Goal: Information Seeking & Learning: Check status

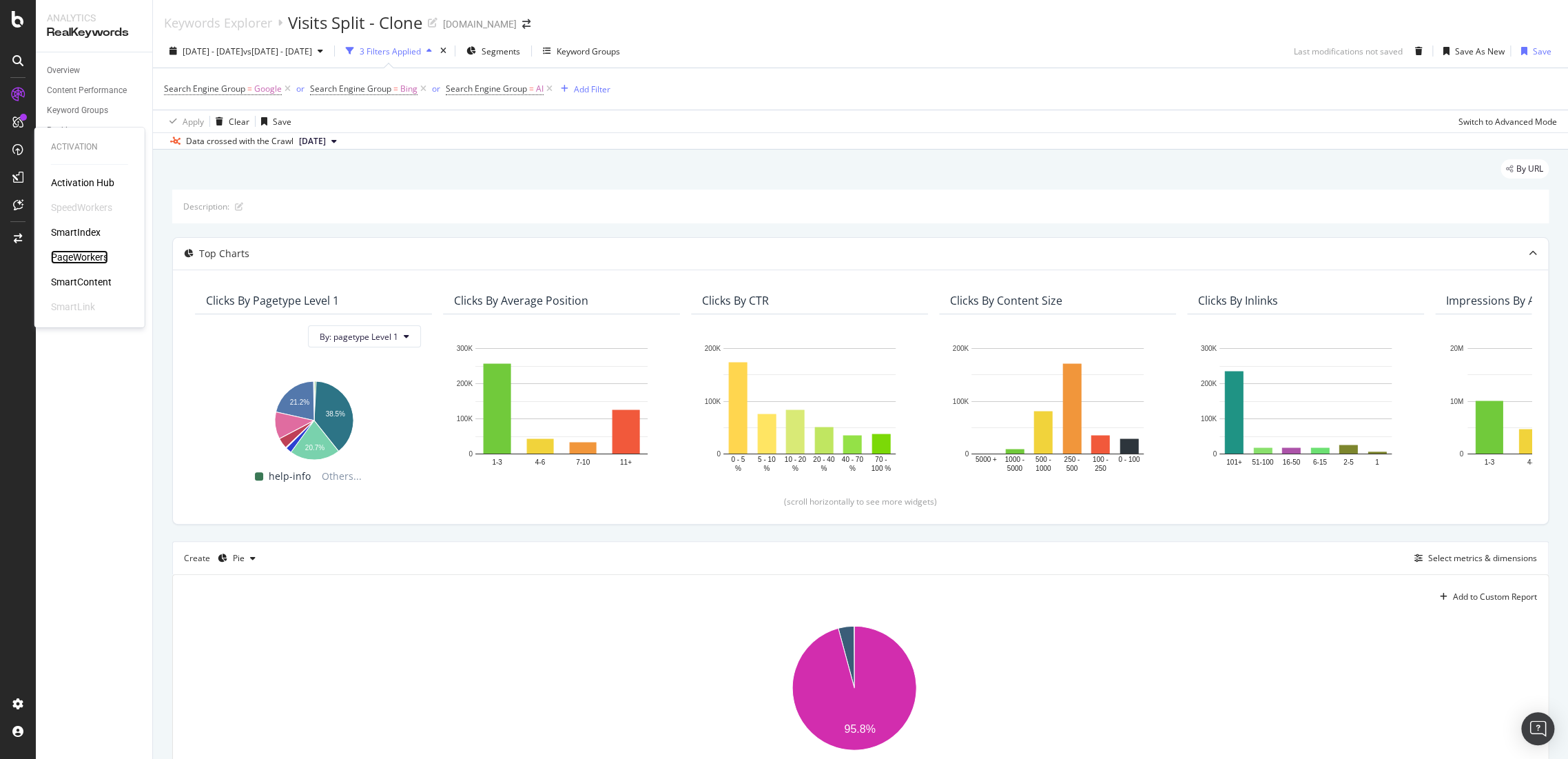
drag, startPoint x: 79, startPoint y: 247, endPoint x: 76, endPoint y: 255, distance: 8.5
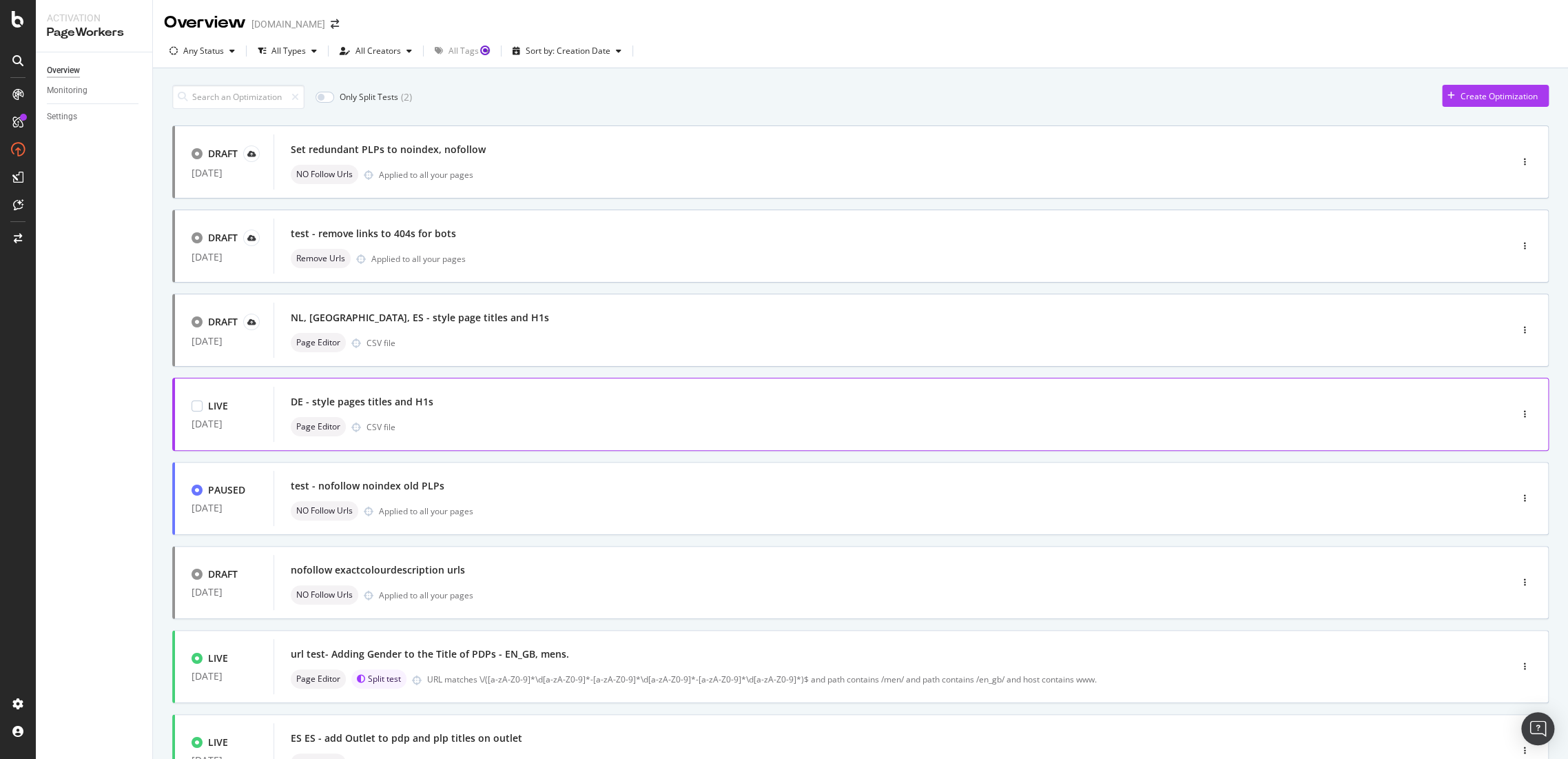
scroll to position [76, 0]
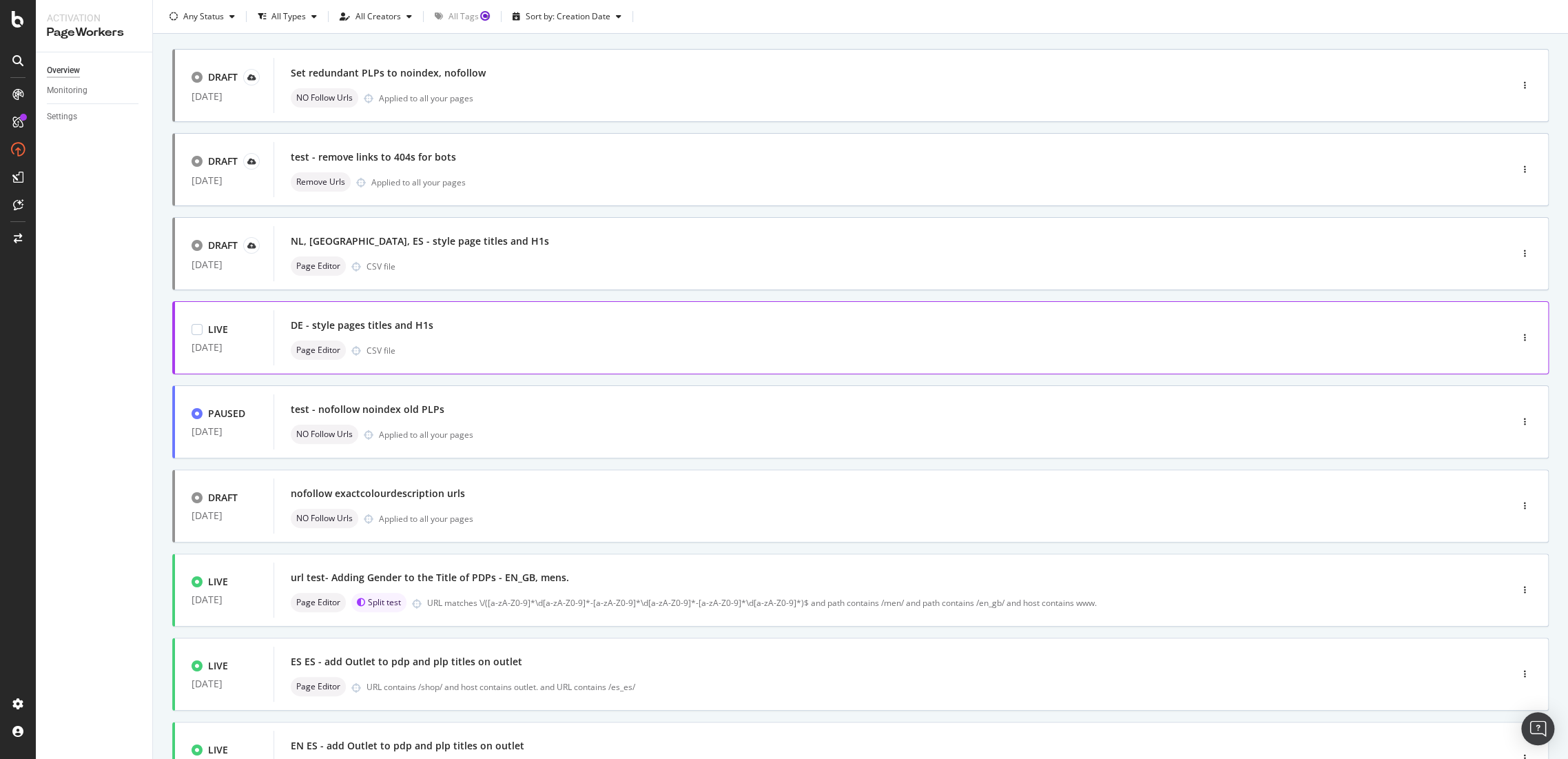
click at [397, 324] on div "DE - style pages titles and H1s" at bounding box center [362, 324] width 143 height 13
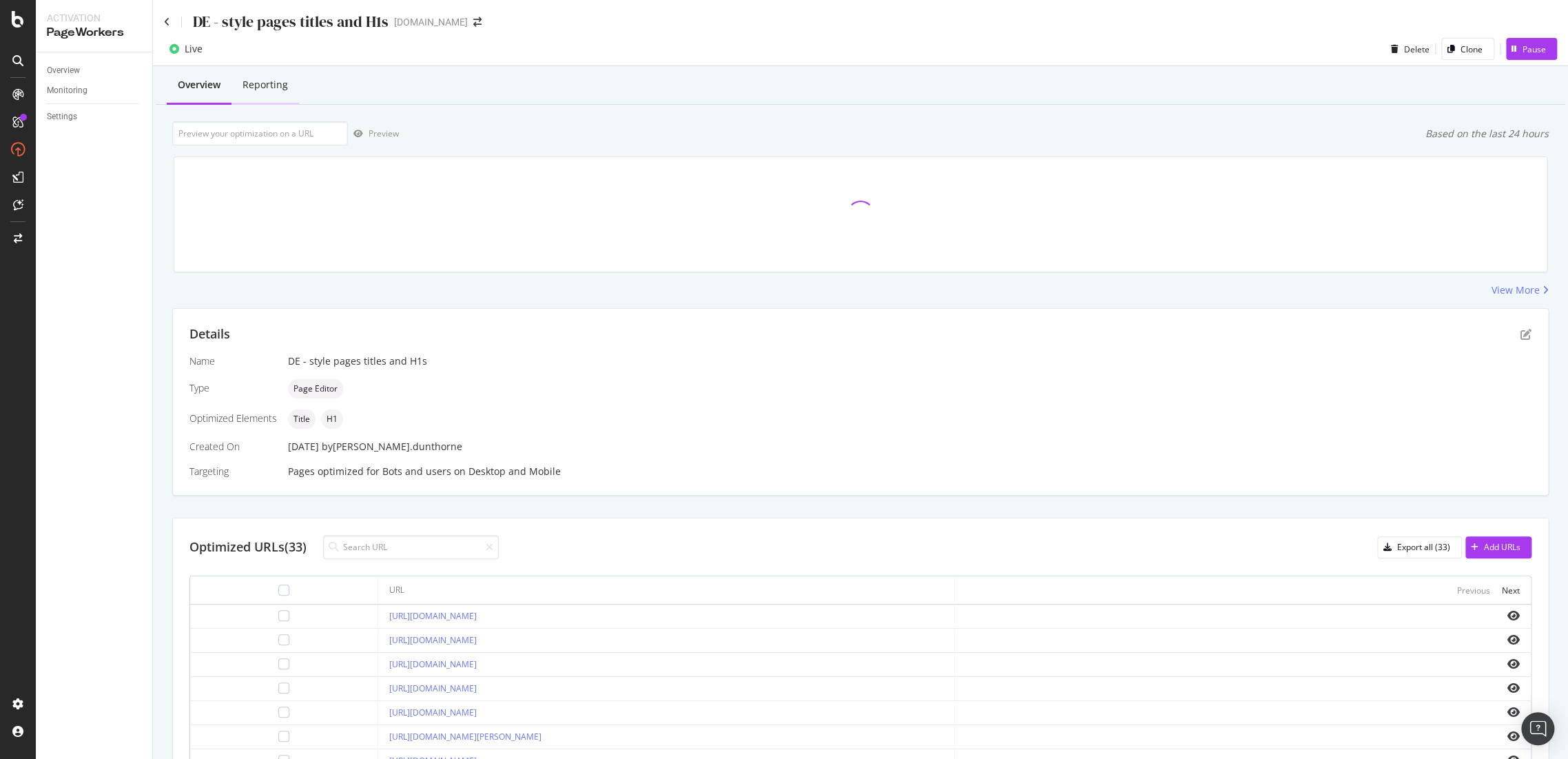
click at [273, 94] on div "Reporting" at bounding box center [265, 86] width 67 height 38
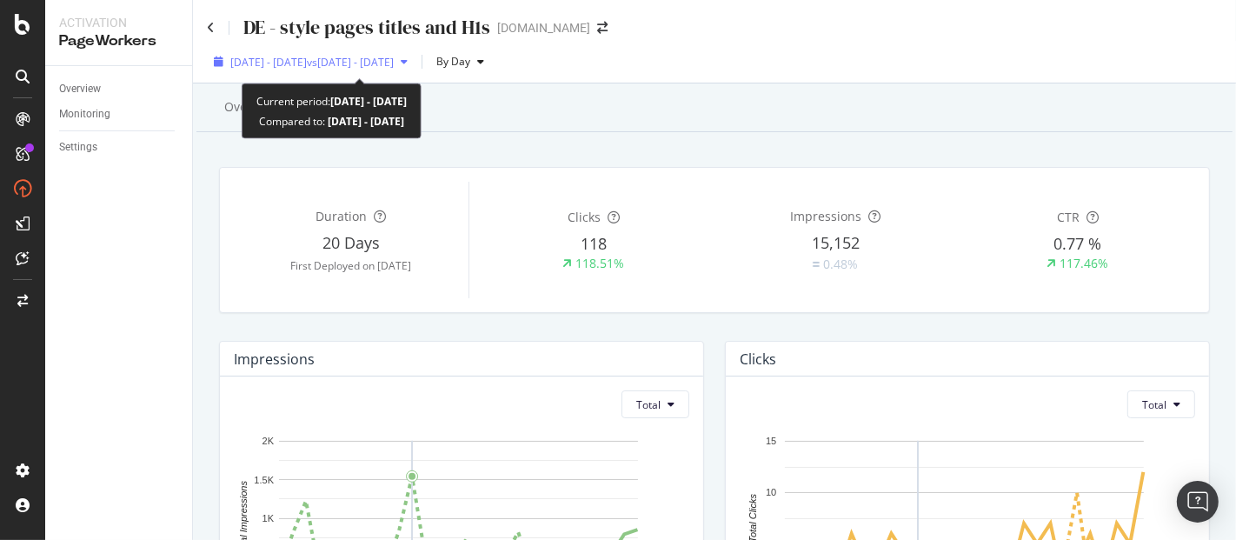
click at [394, 58] on span "vs 2025 Jul. 28th - Aug. 24th" at bounding box center [350, 62] width 87 height 15
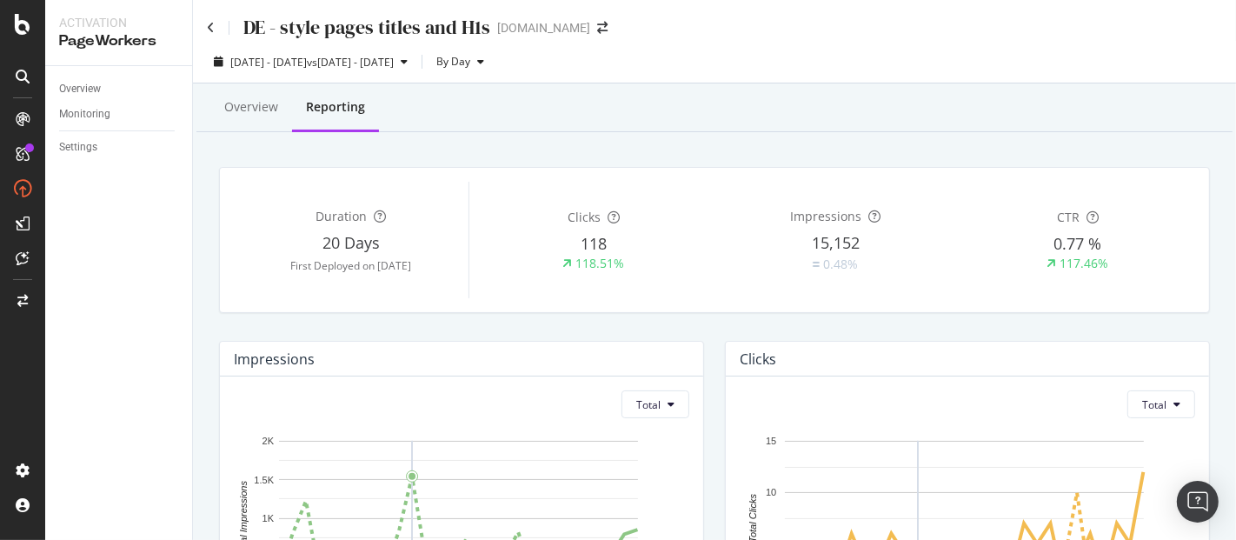
click at [700, 113] on div "Overview Reporting" at bounding box center [714, 108] width 1036 height 47
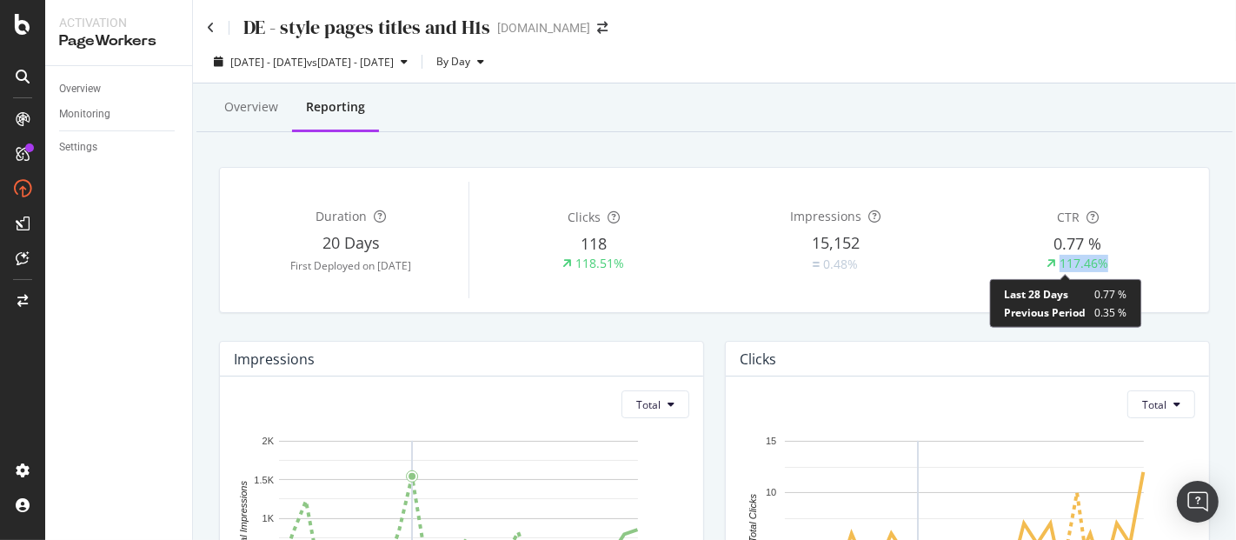
drag, startPoint x: 1104, startPoint y: 267, endPoint x: 1044, endPoint y: 266, distance: 60.0
click at [1044, 266] on div "117.46%" at bounding box center [1077, 263] width 235 height 17
copy div "117.46%"
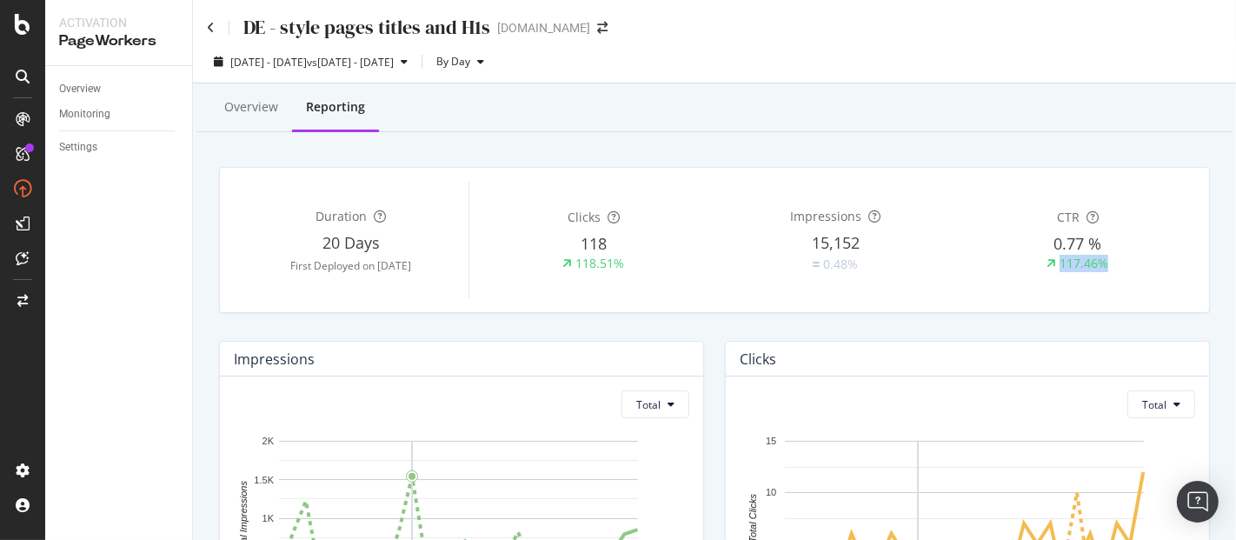
scroll to position [386, 0]
